Goal: Task Accomplishment & Management: Use online tool/utility

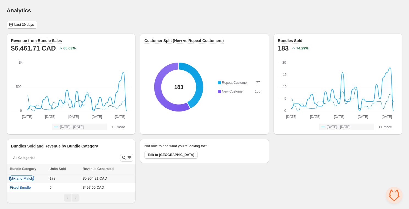
click at [19, 178] on button "Mix and Match" at bounding box center [21, 178] width 23 height 4
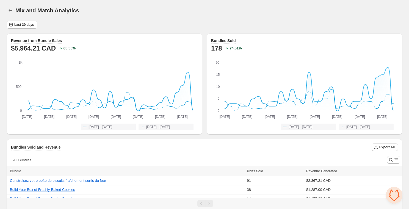
scroll to position [18, 0]
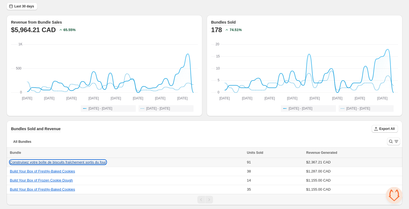
click at [89, 160] on button "Construisez votre boîte de biscuits fraîchement sortis du four" at bounding box center [58, 162] width 96 height 4
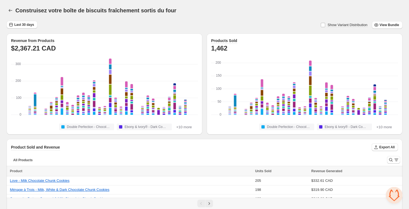
click at [124, 10] on h1 "Construisez votre boîte de biscuits fraîchement sortis du four" at bounding box center [95, 10] width 161 height 7
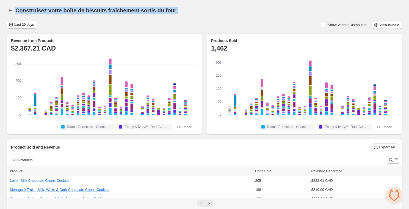
click at [124, 10] on h1 "Construisez votre boîte de biscuits fraîchement sortis du four" at bounding box center [95, 10] width 161 height 7
copy div "Construisez votre boîte de biscuits fraîchement sortis du four Last 30 days"
click at [7, 9] on button "button" at bounding box center [11, 11] width 8 height 8
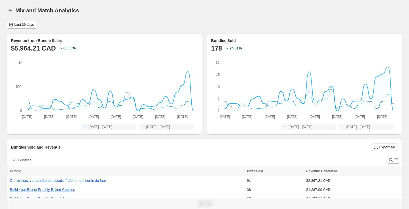
scroll to position [18, 0]
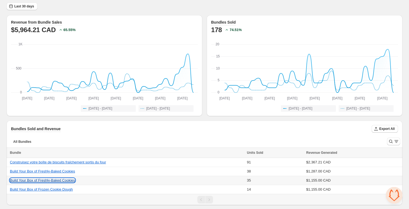
click at [71, 181] on button "Build Your Box of Freshly-Baked Cookies" at bounding box center [42, 180] width 65 height 4
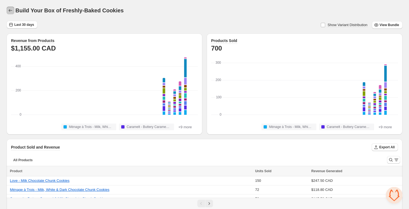
click at [7, 11] on button "button" at bounding box center [11, 11] width 8 height 8
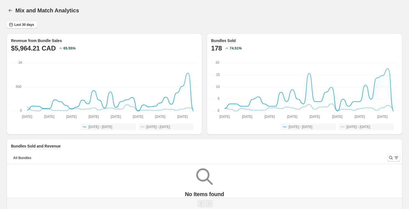
scroll to position [18, 0]
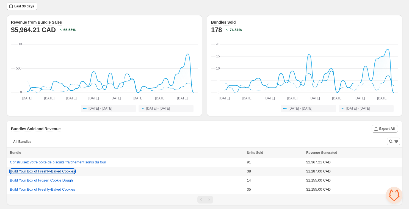
click at [48, 171] on button "Build Your Box of Freshly-Baked Cookies" at bounding box center [42, 171] width 65 height 4
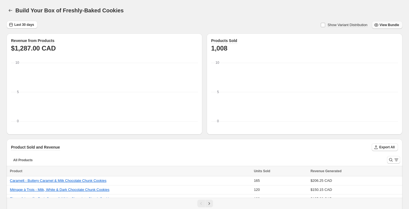
click at [385, 23] on span "View Bundle" at bounding box center [390, 25] width 20 height 4
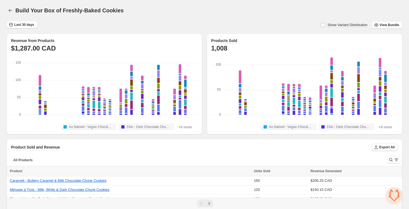
click at [268, 10] on div "Build Your Box of Freshly-Baked Cookies" at bounding box center [205, 11] width 396 height 8
click at [11, 11] on icon "button" at bounding box center [10, 10] width 5 height 5
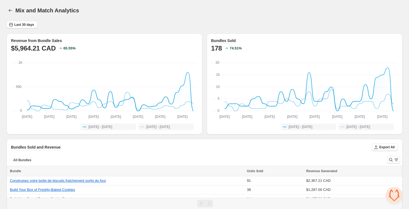
scroll to position [18, 0]
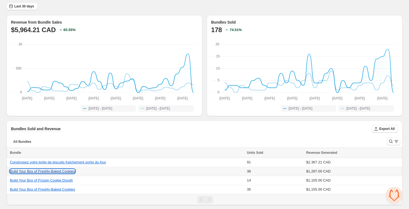
click at [57, 172] on button "Build Your Box of Freshly-Baked Cookies" at bounding box center [42, 171] width 65 height 4
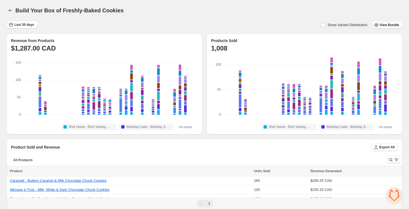
click at [386, 26] on span "View Bundle" at bounding box center [390, 25] width 20 height 4
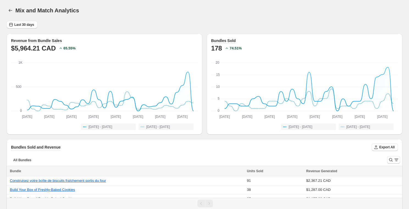
scroll to position [18, 0]
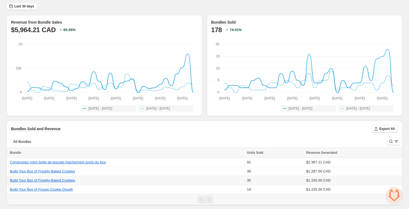
click at [67, 182] on td "Build Your Box of Freshly-Baked Cookies" at bounding box center [126, 180] width 239 height 9
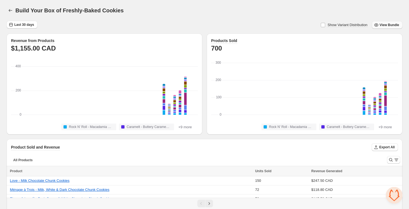
click at [386, 22] on button "View Bundle" at bounding box center [387, 25] width 31 height 8
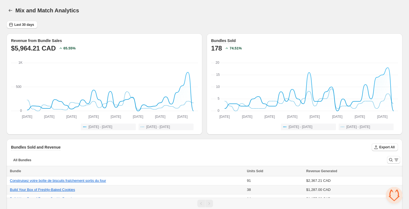
scroll to position [18, 0]
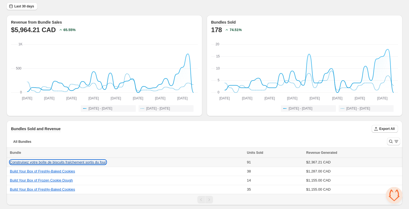
click at [68, 163] on button "Construisez votre boîte de biscuits fraîchement sortis du four" at bounding box center [58, 162] width 96 height 4
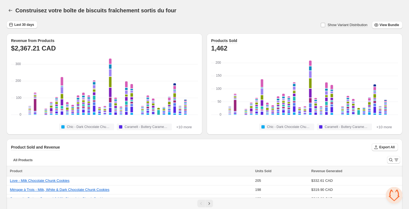
click at [203, 2] on div "Construisez votre boîte de biscuits fraîchement sortis du four. This page is re…" at bounding box center [205, 10] width 396 height 21
